Goal: Find specific page/section: Find specific page/section

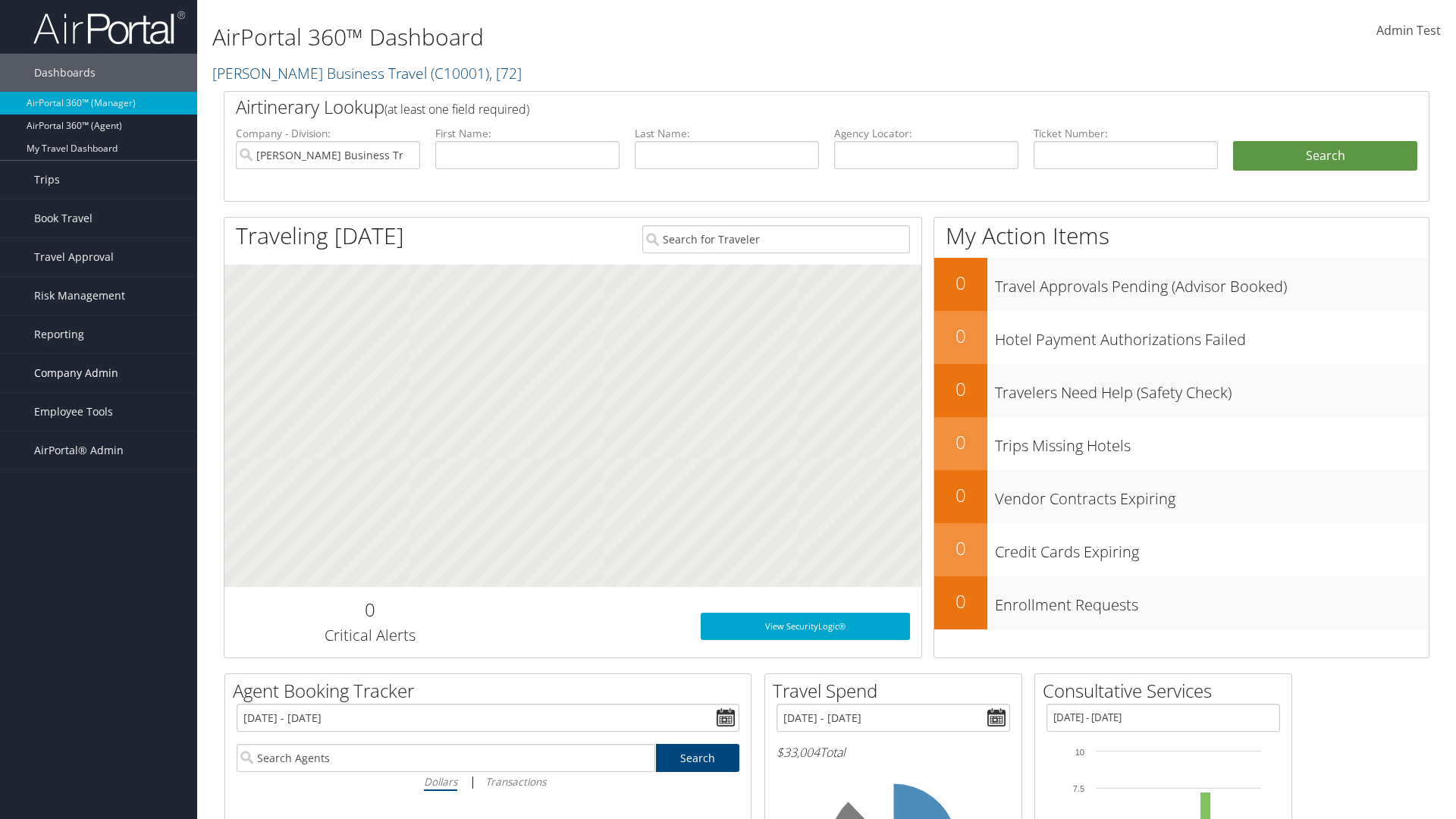
click at [99, 373] on span "Company Admin" at bounding box center [76, 373] width 84 height 38
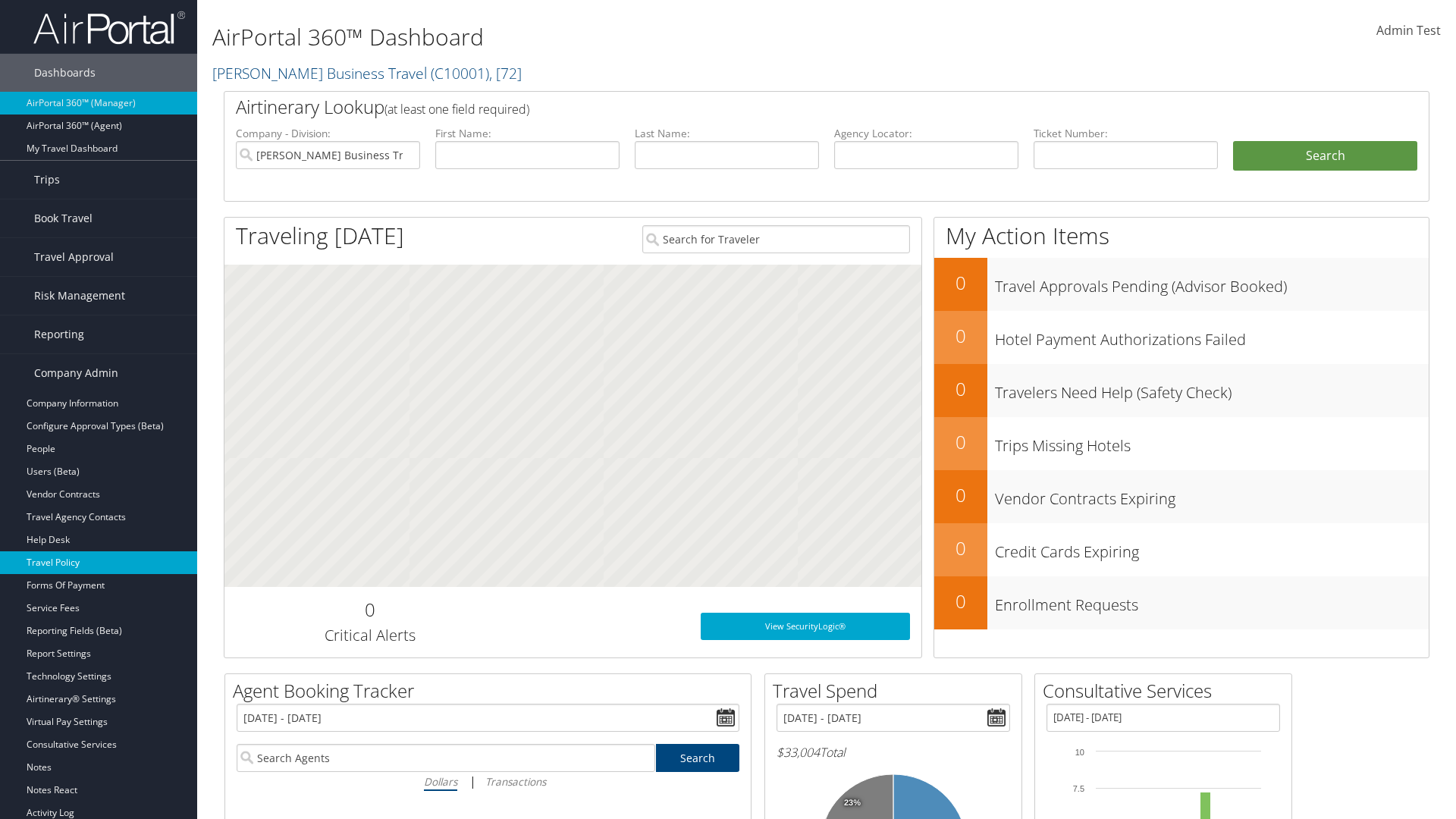
click at [99, 563] on link "Travel Policy" at bounding box center [98, 563] width 197 height 23
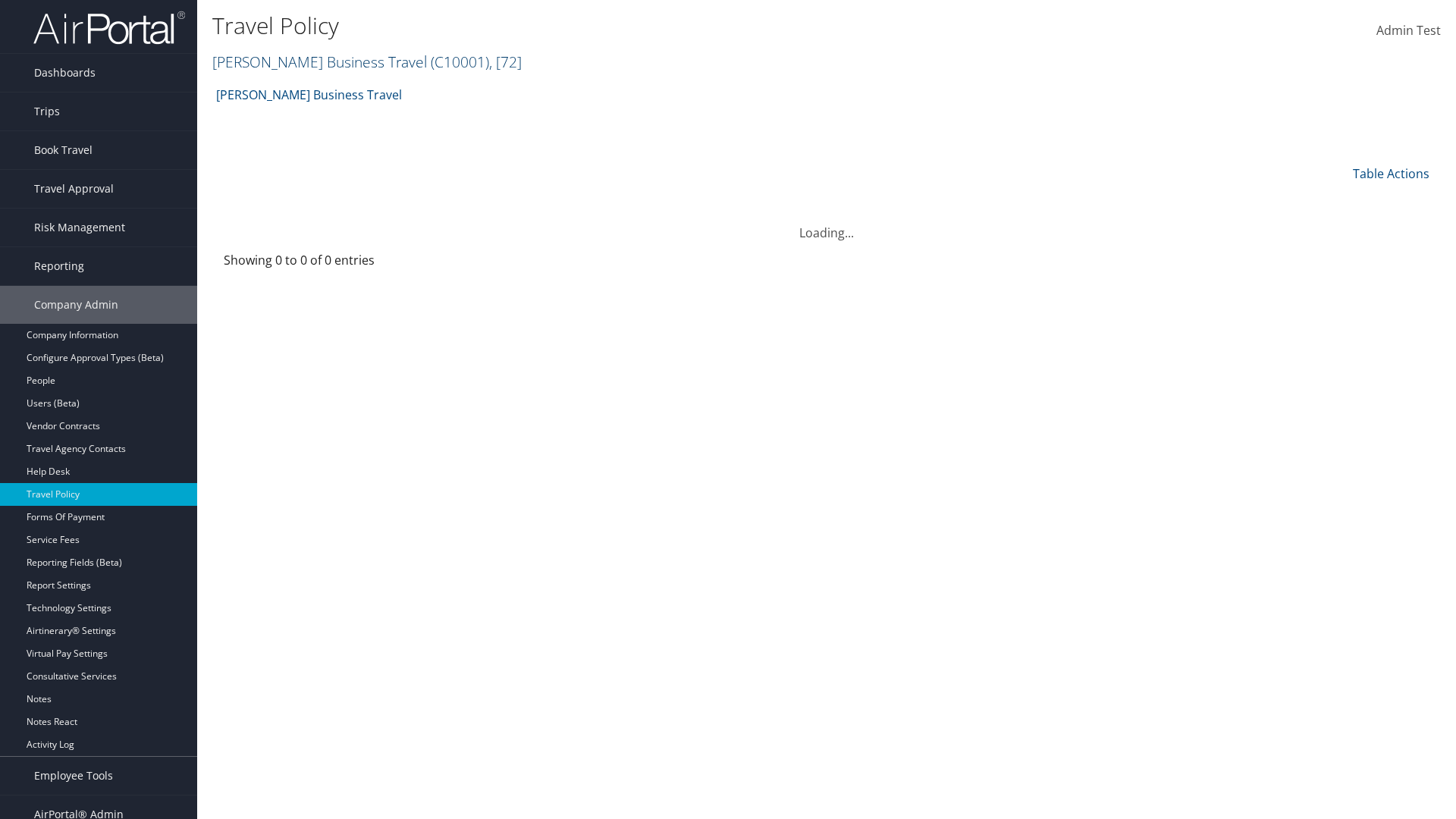
click at [312, 61] on link "[PERSON_NAME] Business Travel ( C10001 ) , [ 72 ]" at bounding box center [367, 61] width 309 height 20
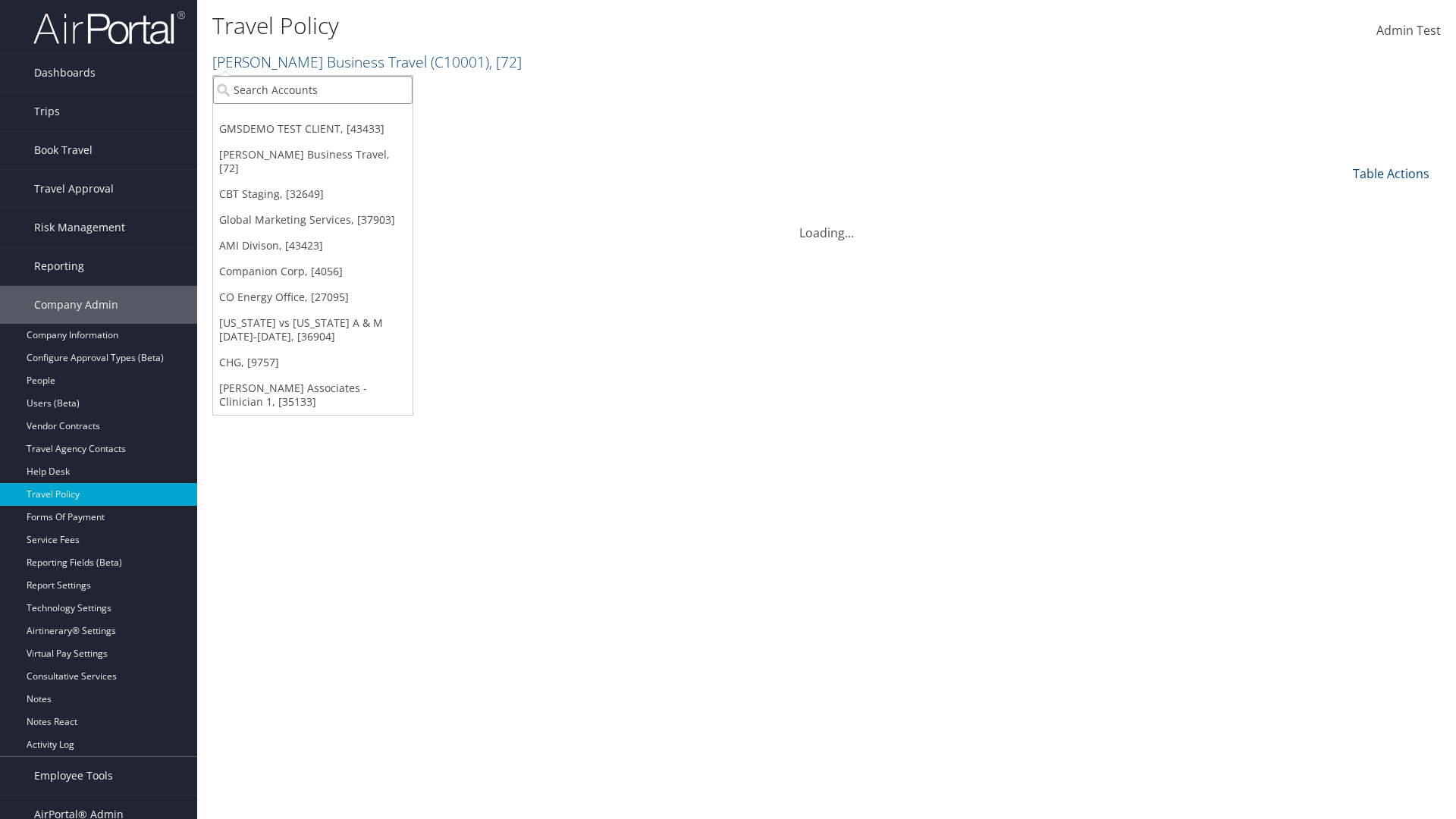
click at [312, 89] on input "search" at bounding box center [313, 90] width 200 height 28
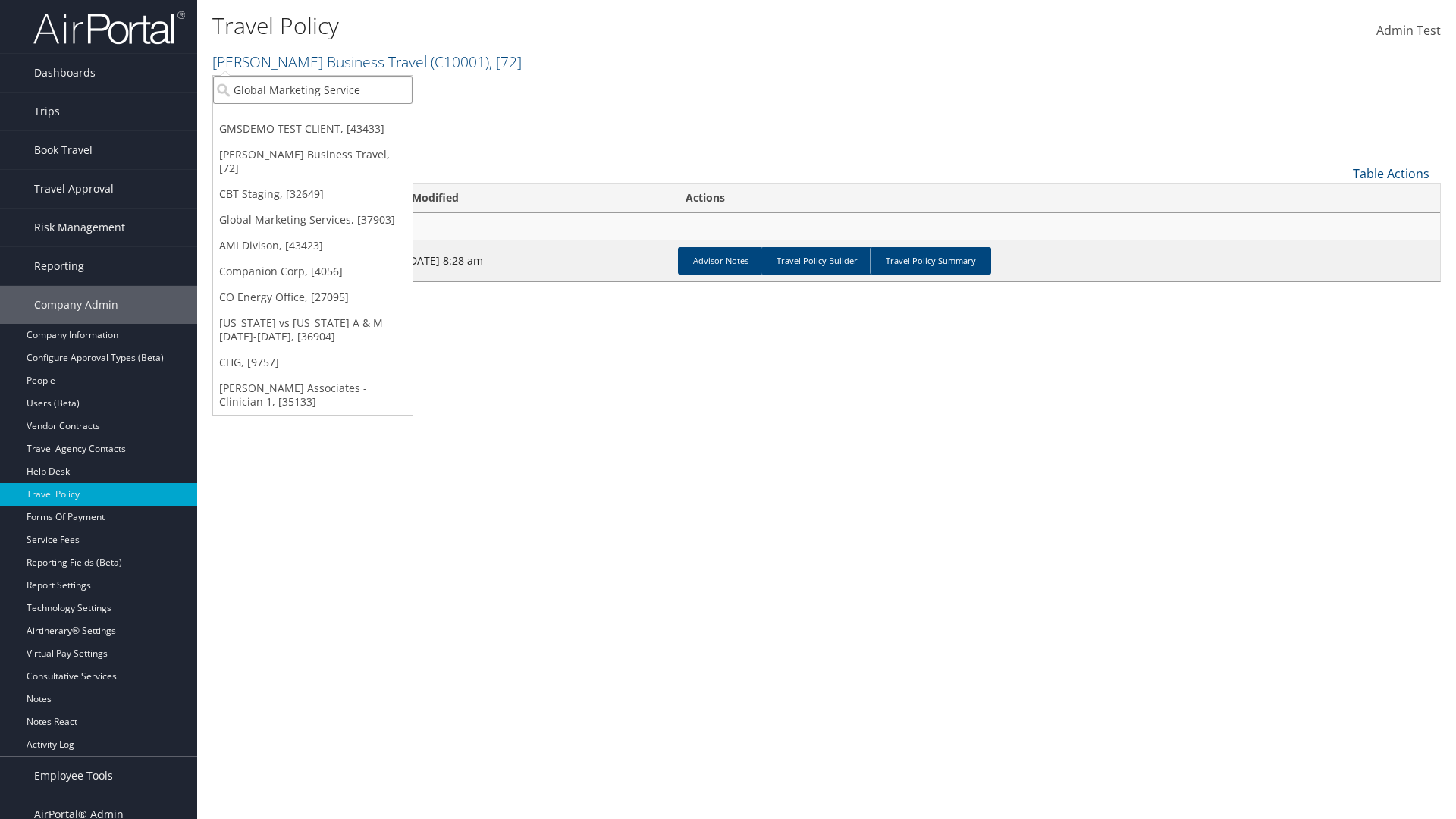
type input "Global Marketing Services"
click at [327, 118] on div "Global Marketing Services (301946), [37903]" at bounding box center [327, 117] width 244 height 13
